Goal: Find specific page/section: Find specific page/section

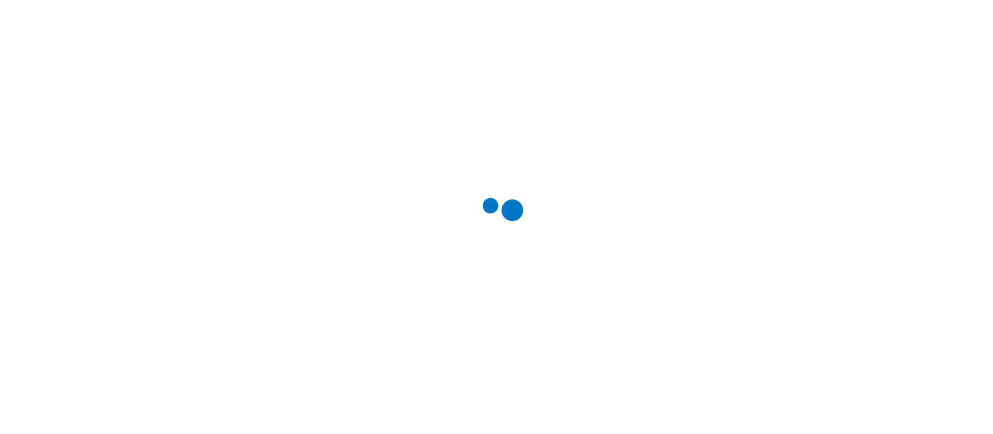
click at [808, 56] on div at bounding box center [501, 217] width 993 height 434
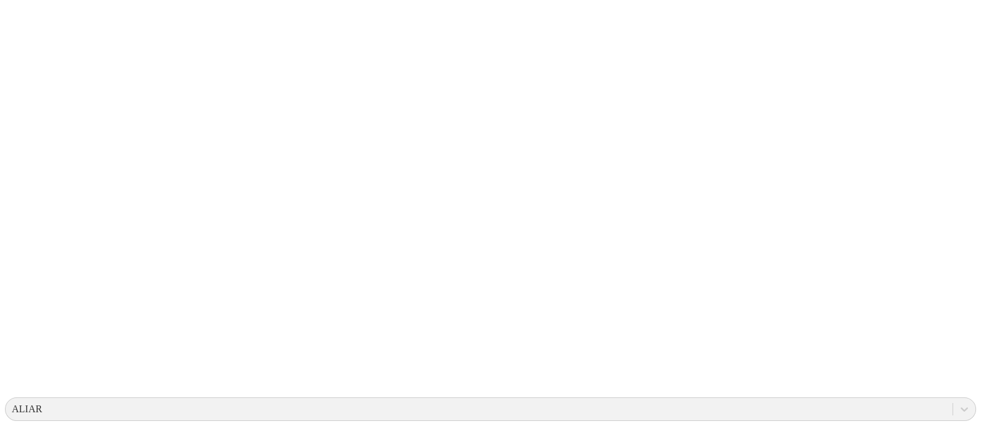
scroll to position [0, 0]
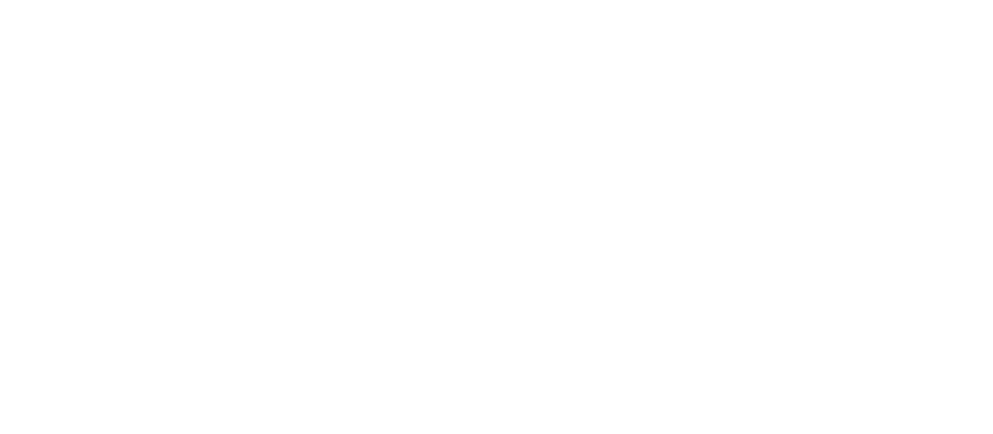
drag, startPoint x: 908, startPoint y: 23, endPoint x: 913, endPoint y: 61, distance: 38.2
